Goal: Check status: Check status

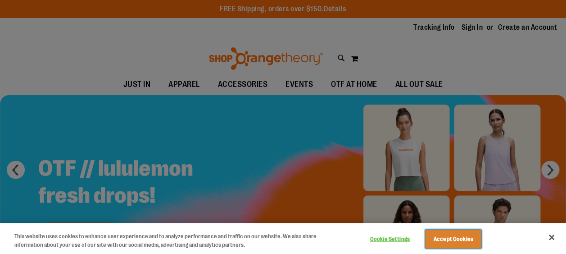
click at [453, 239] on button "Accept Cookies" at bounding box center [453, 239] width 56 height 19
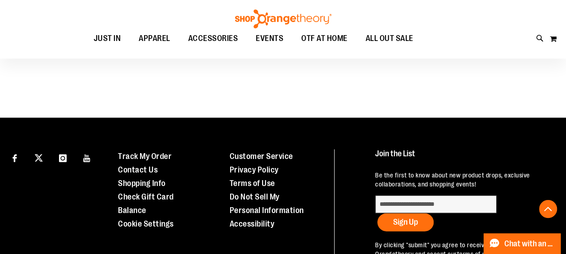
scroll to position [855, 0]
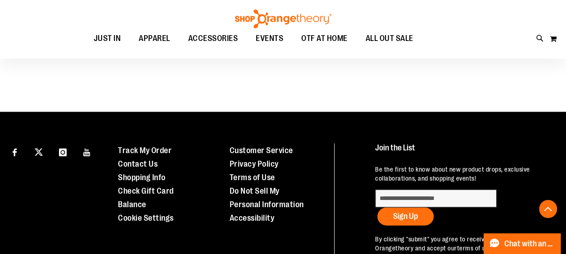
click at [156, 150] on link "Track My Order" at bounding box center [145, 150] width 54 height 9
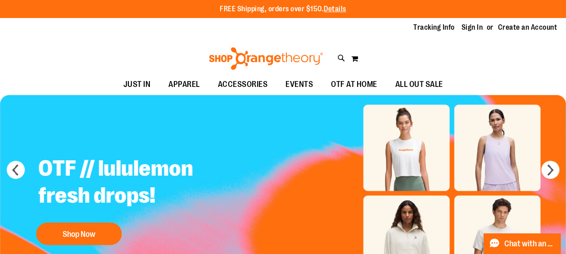
drag, startPoint x: 68, startPoint y: 49, endPoint x: 64, endPoint y: 50, distance: 4.5
click at [65, 52] on div "Toggle Nav Search Popular Suggestions Advanced Search" at bounding box center [283, 56] width 566 height 36
